Goal: Information Seeking & Learning: Learn about a topic

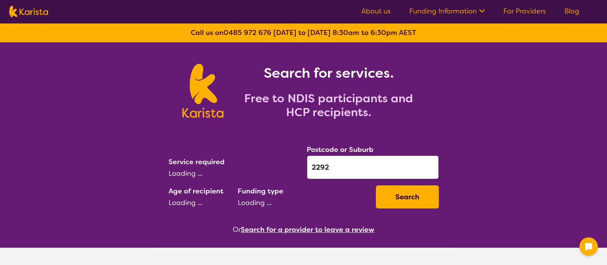
select select "Key Worker"
select select "EC"
select select "NDIS"
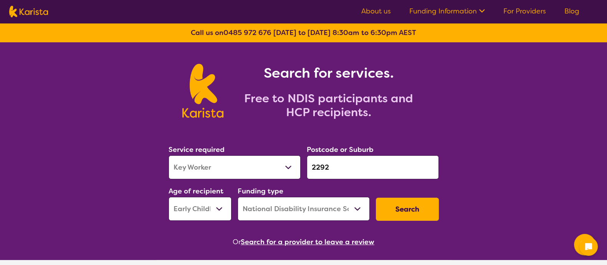
click at [382, 206] on button "Search" at bounding box center [407, 208] width 63 height 23
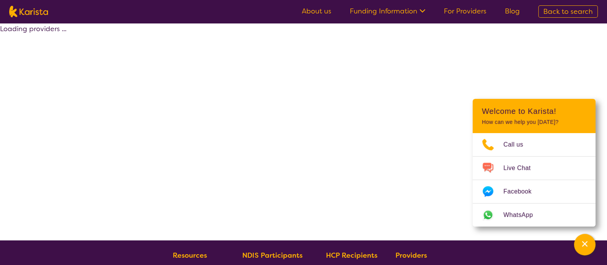
select select "by_score"
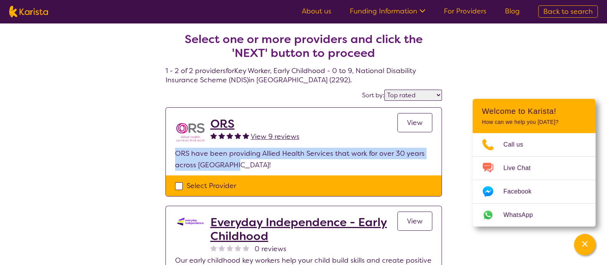
drag, startPoint x: 217, startPoint y: 166, endPoint x: 173, endPoint y: 155, distance: 46.0
click at [173, 155] on section "ORS View 9 reviews View ORS have been providing Allied Health Services that wor…" at bounding box center [304, 142] width 276 height 68
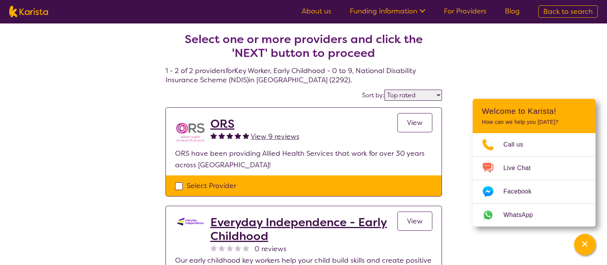
drag, startPoint x: 91, startPoint y: 85, endPoint x: 215, endPoint y: 105, distance: 126.1
click at [91, 85] on div "Select one or more providers and click the 'NEXT' button to proceed 1 - 2 of 2 …" at bounding box center [303, 182] width 607 height 319
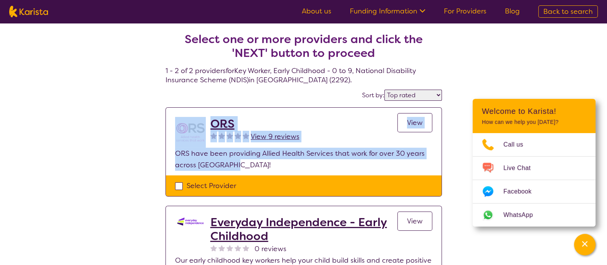
drag, startPoint x: 163, startPoint y: 101, endPoint x: 428, endPoint y: 161, distance: 271.5
click at [428, 161] on section "Select one or more providers and click the 'NEXT' button to proceed 1 - 2 of 2 …" at bounding box center [303, 169] width 295 height 292
